Goal: Task Accomplishment & Management: Complete application form

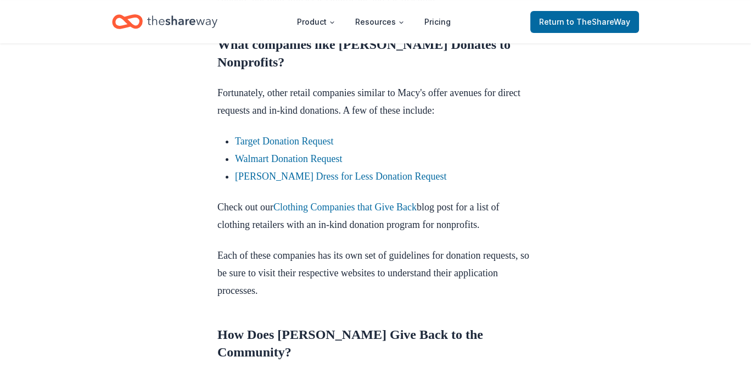
scroll to position [658, 0]
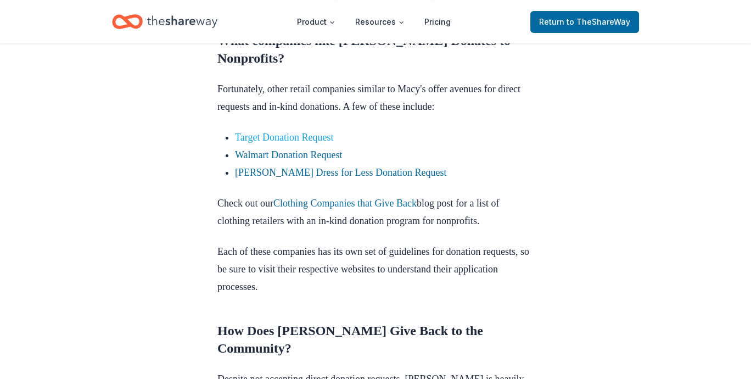
click at [324, 143] on link "Target Donation Request" at bounding box center [284, 137] width 98 height 11
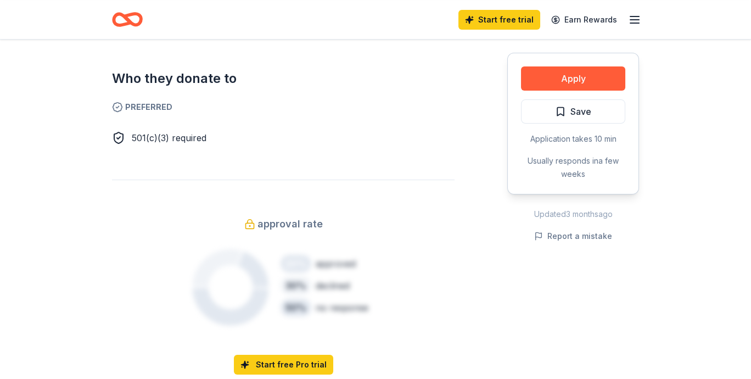
scroll to position [562, 0]
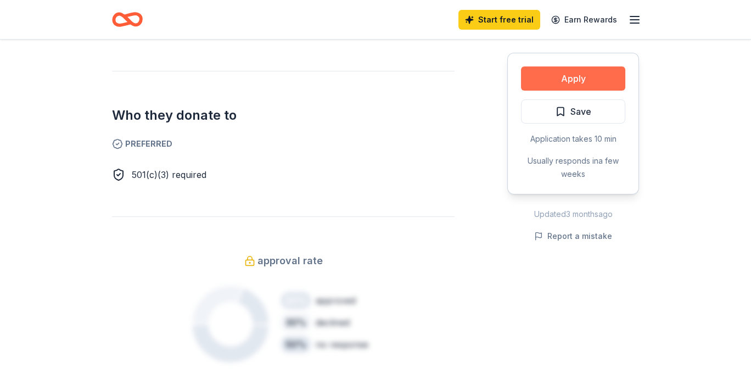
click at [582, 70] on button "Apply" at bounding box center [573, 78] width 104 height 24
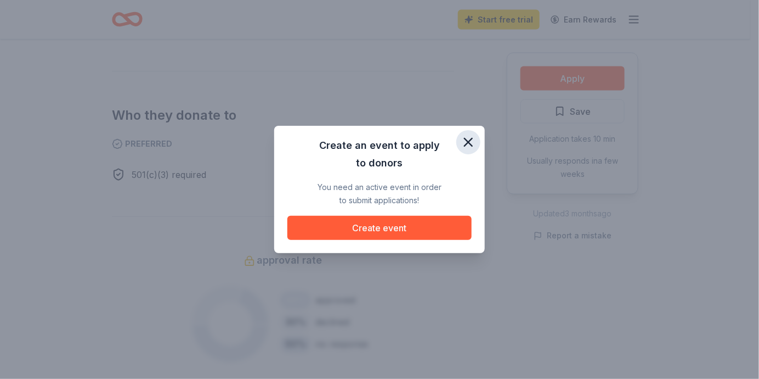
click at [464, 142] on icon "button" at bounding box center [468, 141] width 15 height 15
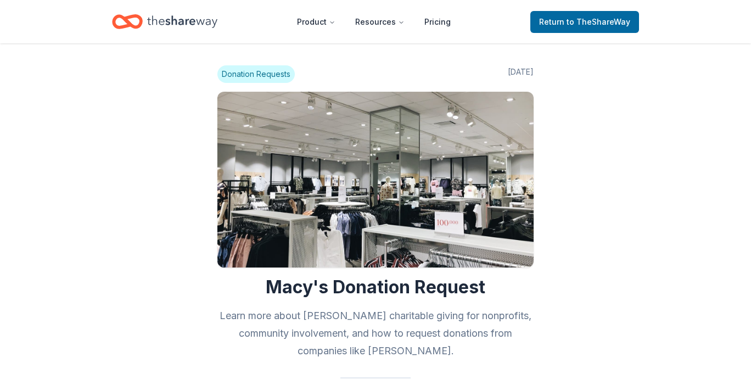
scroll to position [655, 0]
